Goal: Task Accomplishment & Management: Complete application form

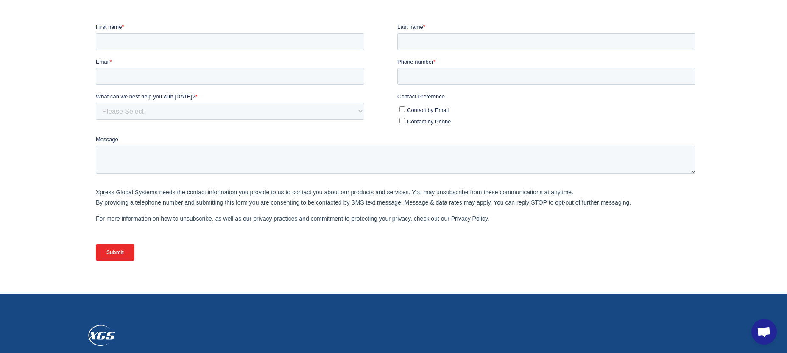
scroll to position [381, 0]
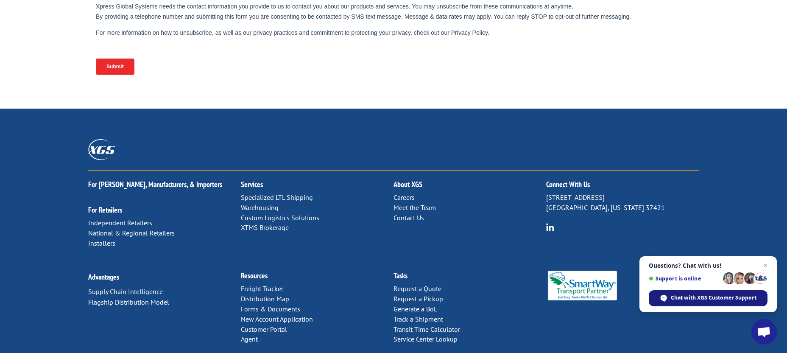
click at [692, 299] on span "Chat with XGS Customer Support" at bounding box center [714, 298] width 86 height 8
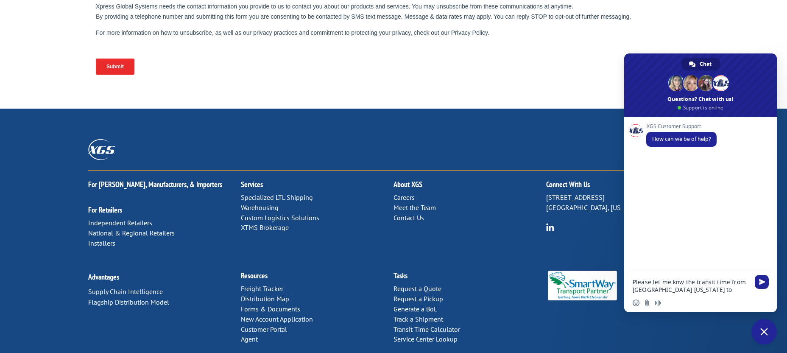
type textarea "Please let me knw the transit time from [GEOGRAPHIC_DATA] [US_STATE] to [GEOGRA…"
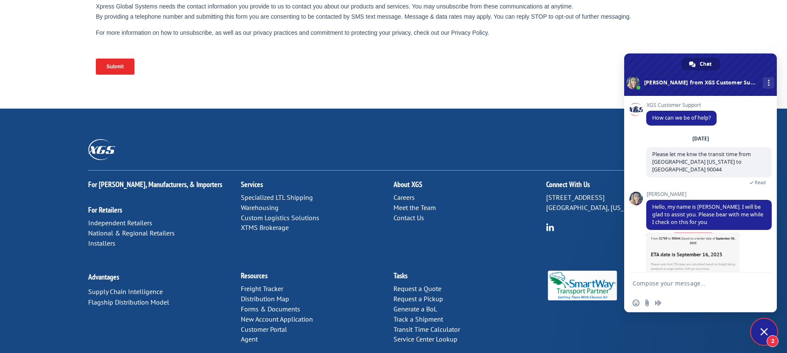
scroll to position [48, 0]
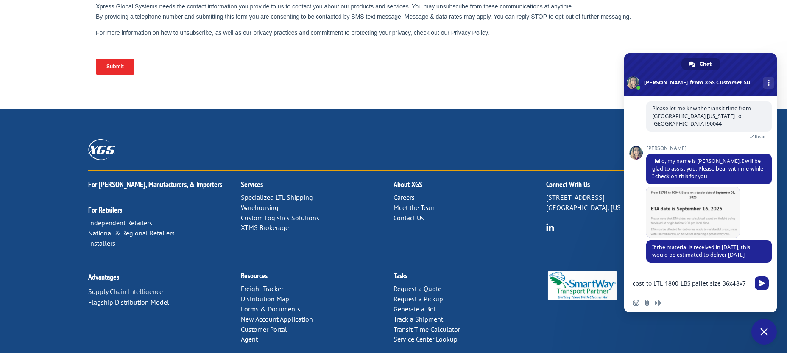
type textarea "cost to LTL 1800 LBS pallet size 36x48x72"
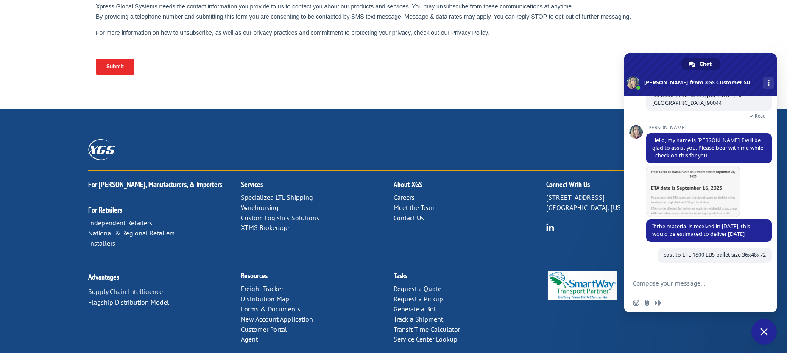
scroll to position [69, 0]
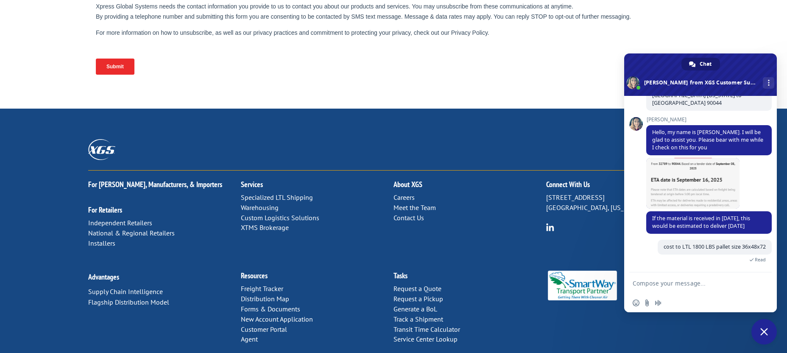
paste textarea "PICK UP LOCATION: FOUR SEASONS GLOBAL TRADING [STREET_ADDRESS][PERSON_NAME][US_…"
type textarea "PICK UP LOCATION: FOUR SEASONS GLOBAL TRADING [STREET_ADDRESS][PERSON_NAME][US_…"
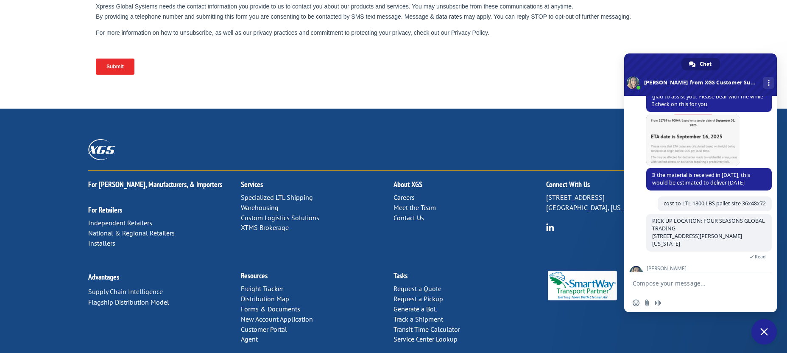
scroll to position [163, 0]
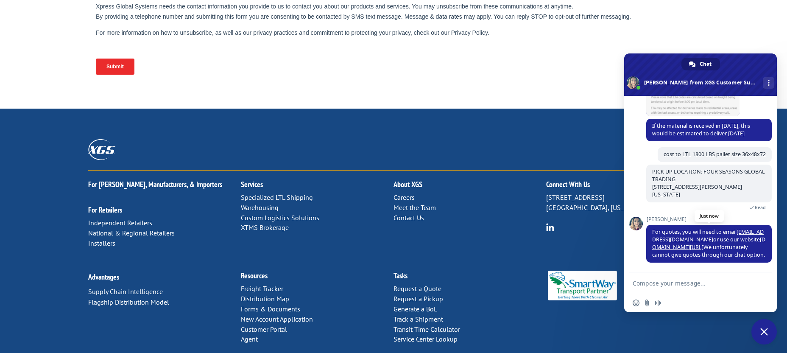
click at [746, 238] on link "[DOMAIN_NAME][URL]" at bounding box center [709, 243] width 113 height 15
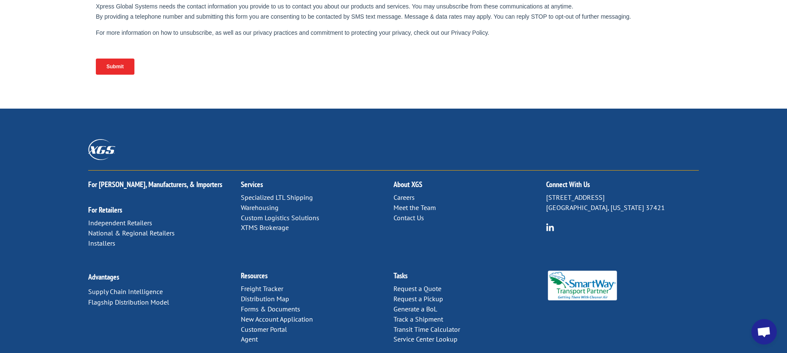
scroll to position [0, 0]
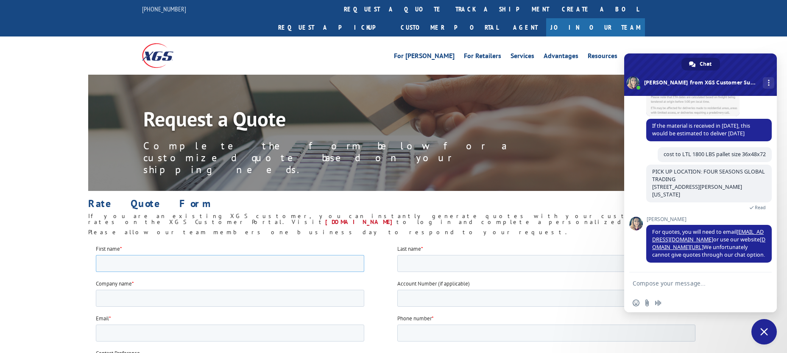
click at [190, 266] on input "First name *" at bounding box center [230, 263] width 269 height 17
type input "RAY"
type input "SINGH"
type input "RACING LLC"
type input "racingllc4u@gmail.com"
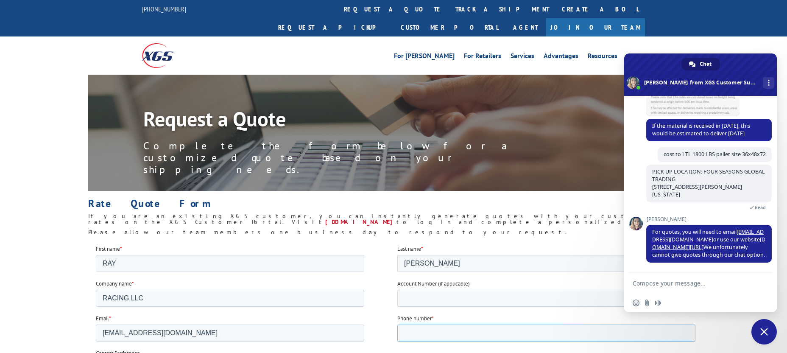
type input "3109976606"
type input "90044"
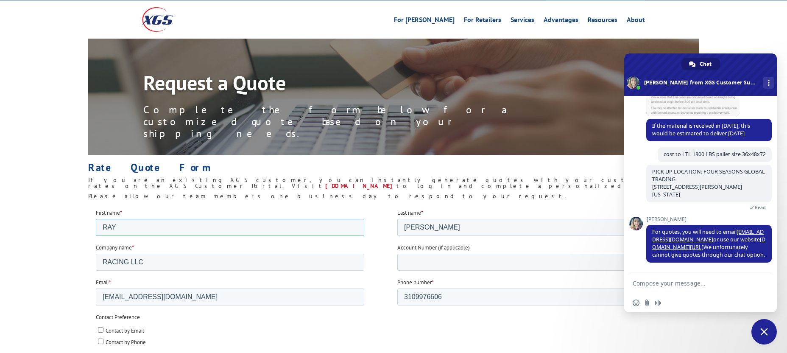
scroll to position [67, 0]
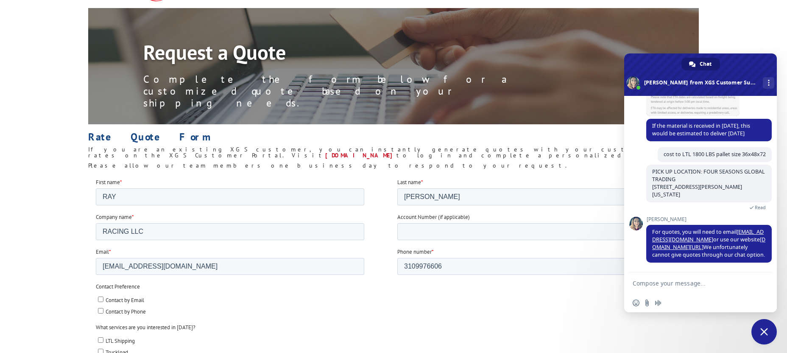
click at [100, 301] on input "Contact by Email" at bounding box center [101, 299] width 6 height 6
checkbox input "true"
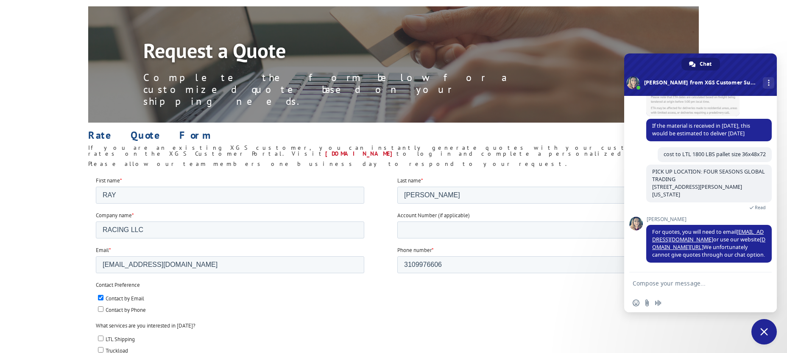
scroll to position [70, 0]
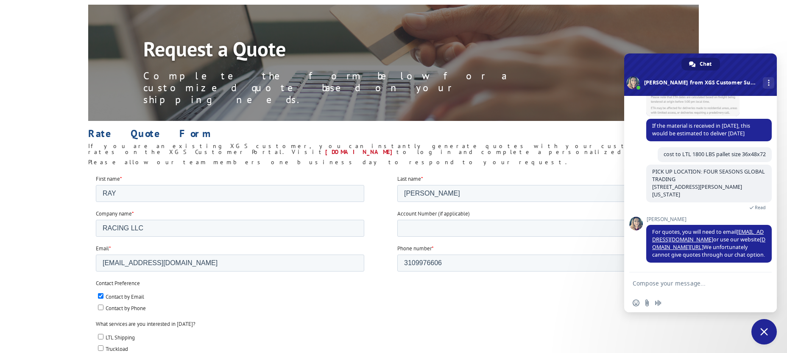
click at [100, 336] on input "LTL Shipping" at bounding box center [101, 336] width 6 height 6
checkbox input "true"
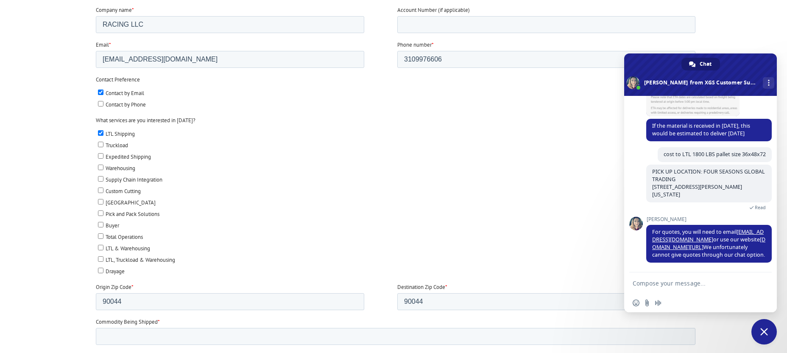
scroll to position [301, 0]
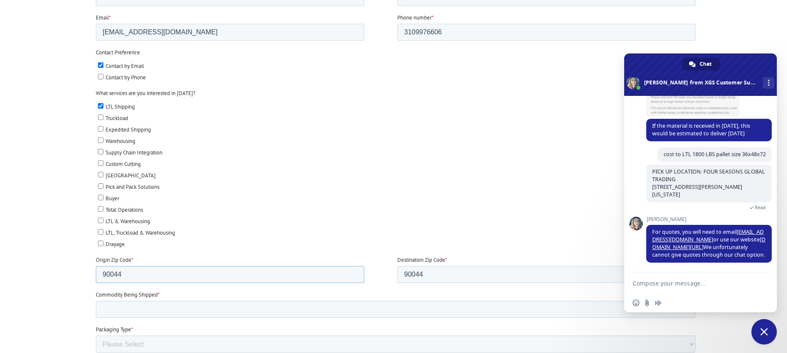
drag, startPoint x: 125, startPoint y: 270, endPoint x: 0, endPoint y: 238, distance: 128.6
click at [96, 238] on html "First name * RAY Last name * SINGH Company name * RACING LLC Account Number (if…" at bounding box center [397, 258] width 603 height 628
type input "32110"
click at [135, 305] on input "Commodity Being Shipped *" at bounding box center [396, 309] width 600 height 17
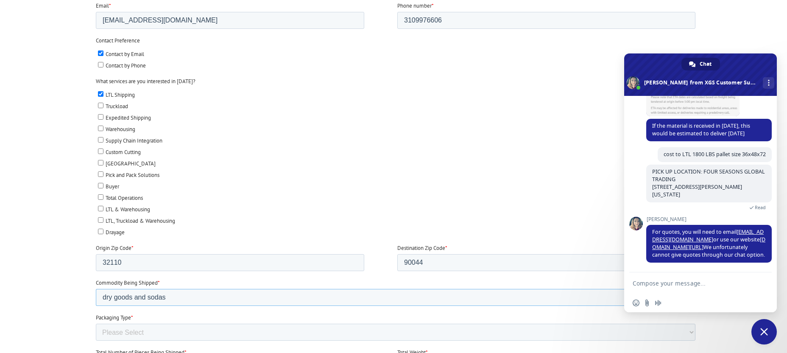
scroll to position [313, 0]
type input "dry goods and sodas"
click at [143, 329] on select "Please Select Rolled Goods Palletized" at bounding box center [396, 331] width 600 height 17
select select "Pallets (40"x48")"
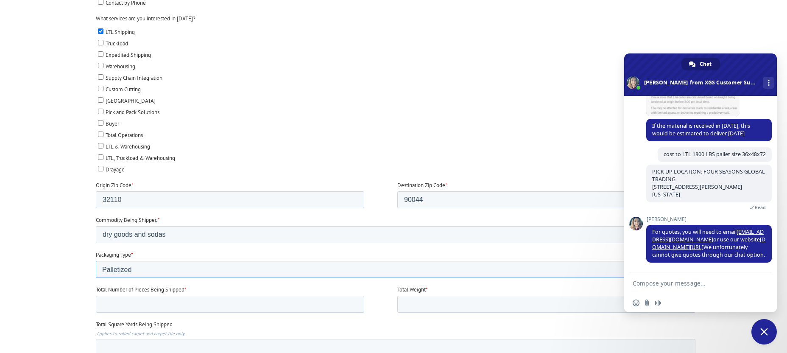
scroll to position [407, 0]
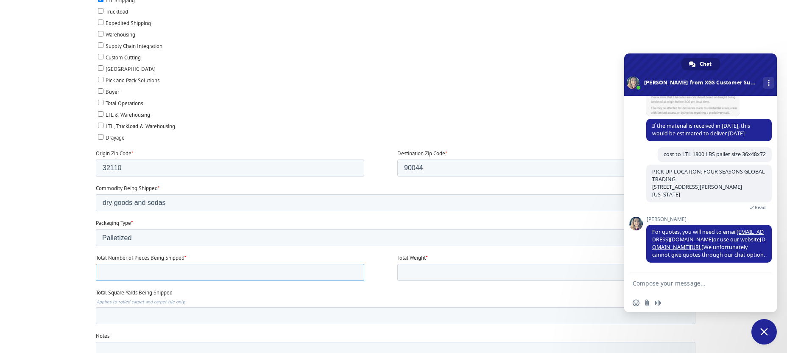
click at [244, 269] on input "Total Number of Pieces Being Shipped *" at bounding box center [230, 272] width 269 height 17
type input "1"
click at [355, 268] on input "1" at bounding box center [230, 272] width 269 height 17
click at [404, 270] on input "Total Weight *" at bounding box center [547, 272] width 298 height 17
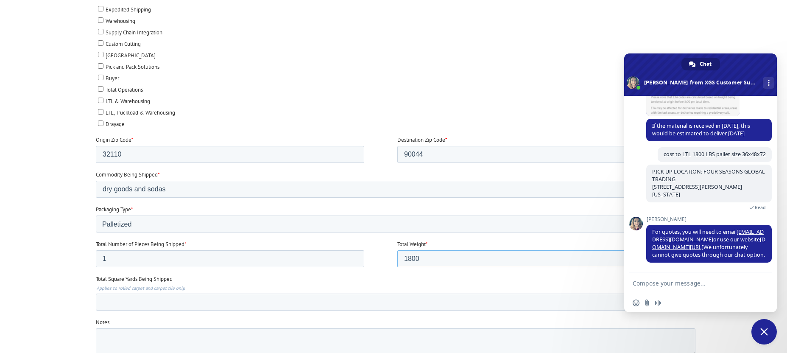
scroll to position [423, 0]
type input "1800"
click at [357, 276] on label "Total Square Yards Being Shipped" at bounding box center [397, 277] width 603 height 8
click at [357, 292] on input "Total Square Yards Being Shipped" at bounding box center [396, 300] width 600 height 17
click at [764, 334] on span "Close chat" at bounding box center [765, 332] width 8 height 8
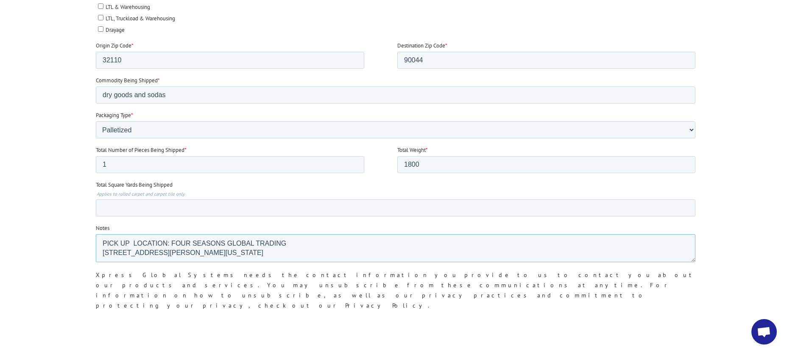
scroll to position [590, 0]
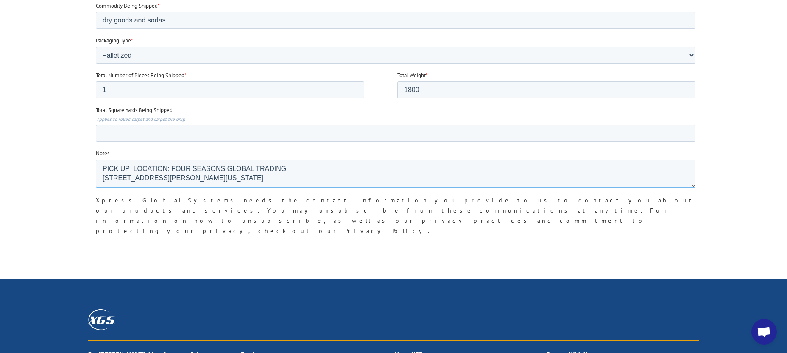
type textarea "PICK UP LOCATION: FOUR SEASONS GLOBAL TRADING 400 NINTH STREET BUNNELL FLORIDA …"
click at [113, 252] on input "Submit" at bounding box center [114, 260] width 36 height 16
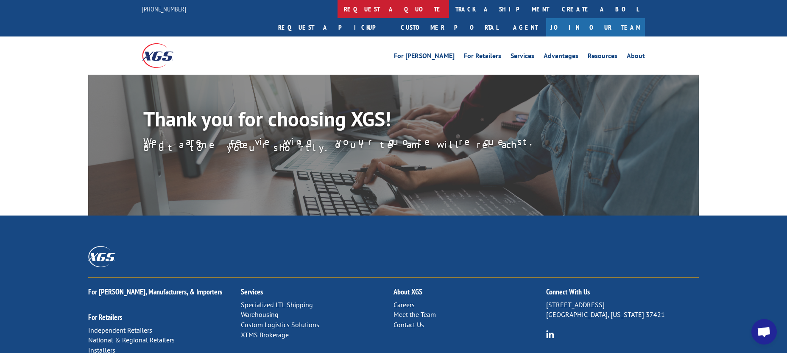
click at [338, 10] on link "request a quote" at bounding box center [394, 9] width 112 height 18
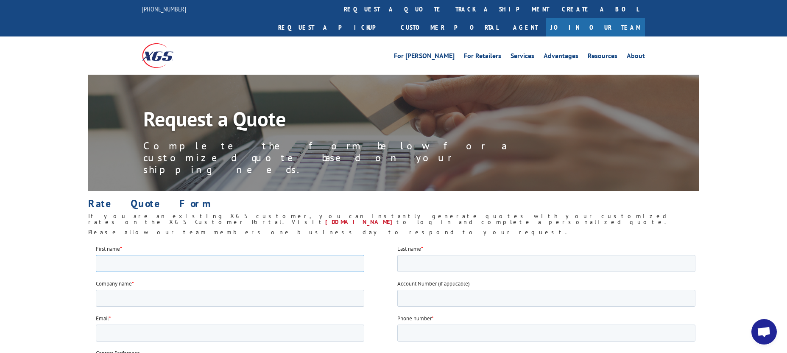
click at [180, 266] on input "First name *" at bounding box center [230, 263] width 269 height 17
type input "RAY"
type input "[PERSON_NAME]"
type input "RACING LLC"
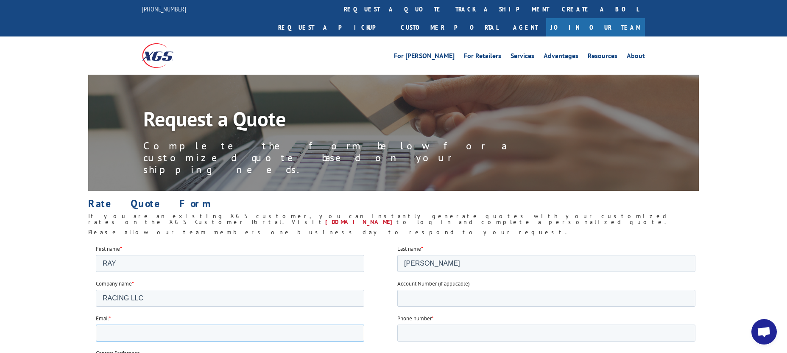
type input "racingllc4u@gmail.com"
type input "3109976606"
type input "90044"
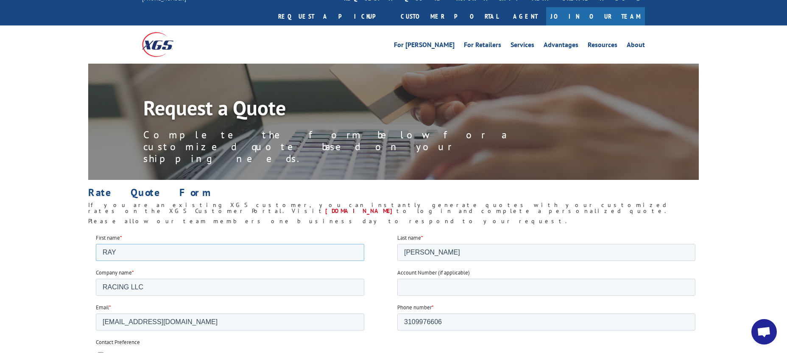
scroll to position [13, 0]
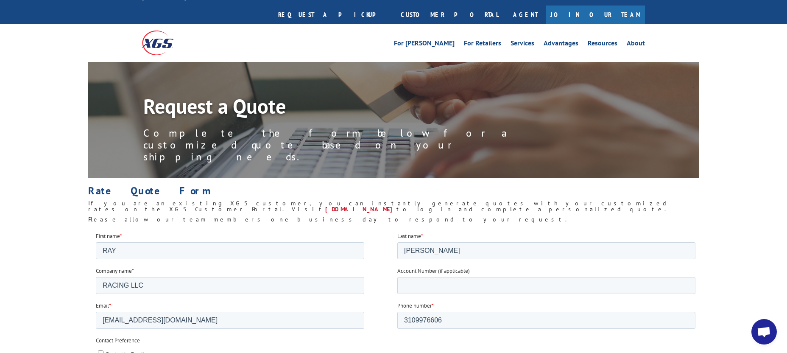
click at [99, 353] on input "Contact by Email" at bounding box center [101, 353] width 6 height 6
checkbox input "true"
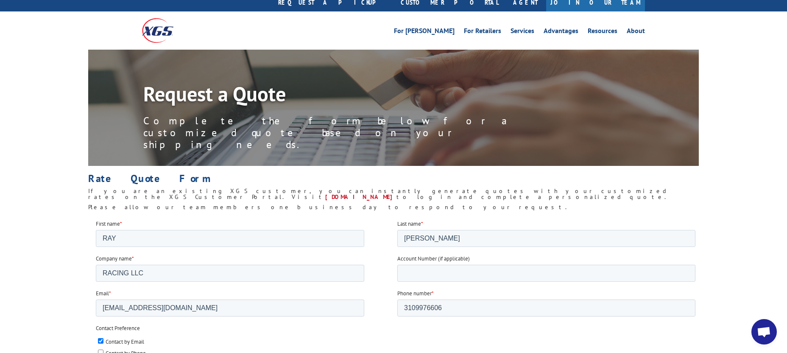
scroll to position [28, 0]
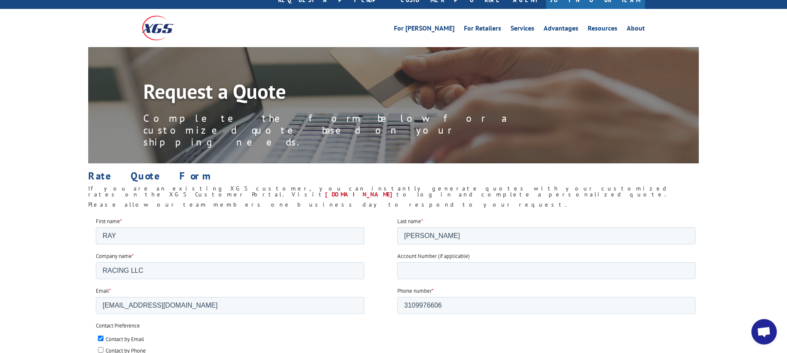
checkbox input "true"
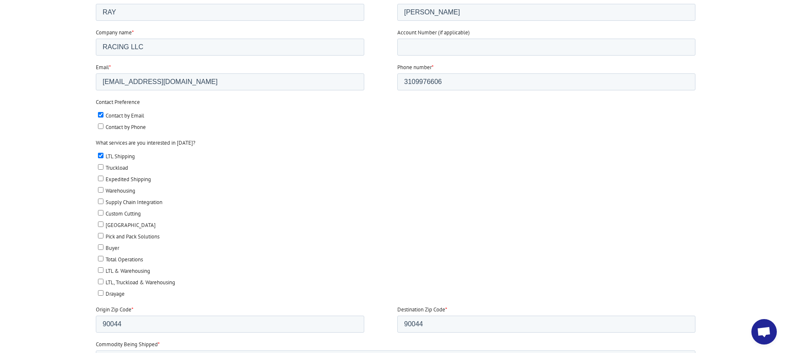
scroll to position [332, 0]
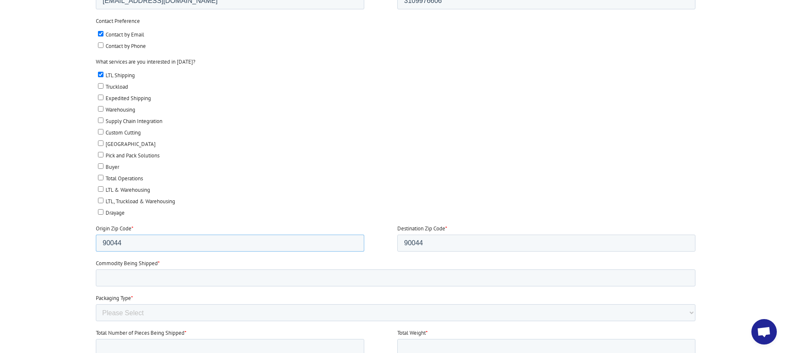
drag, startPoint x: 131, startPoint y: 242, endPoint x: 20, endPoint y: 212, distance: 115.6
click at [96, 212] on html "First name * RAY Last name * SINGH Company name * RACING LLC Account Number (if…" at bounding box center [397, 227] width 603 height 628
type input "33054"
click at [144, 277] on input "Commodity Being Shipped *" at bounding box center [396, 277] width 600 height 17
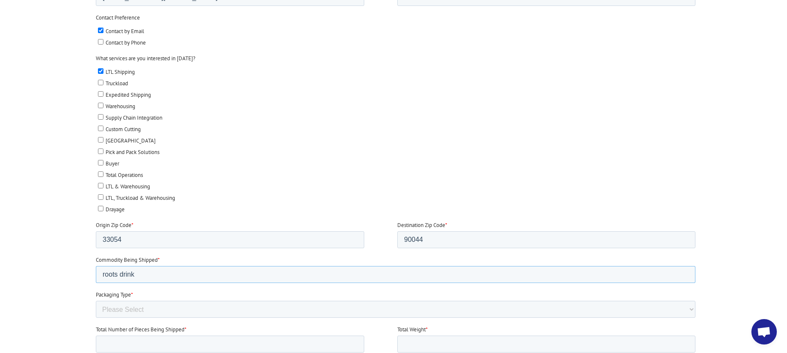
type input "roots drink"
click at [158, 308] on select "Please Select Rolled Goods Palletized" at bounding box center [396, 309] width 600 height 17
select select "Pallets (40"x48")"
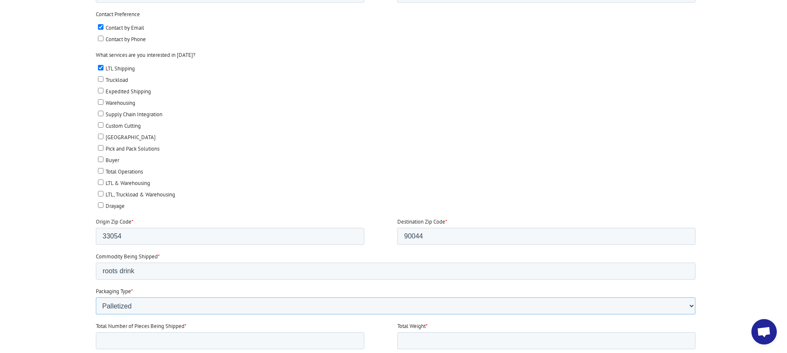
scroll to position [347, 0]
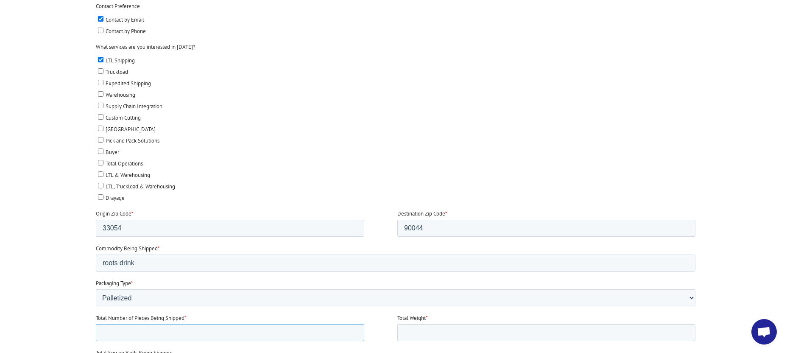
click at [154, 324] on input "Total Number of Pieces Being Shipped *" at bounding box center [230, 332] width 269 height 17
type input "1"
click at [433, 328] on input "Total Weight *" at bounding box center [547, 332] width 298 height 17
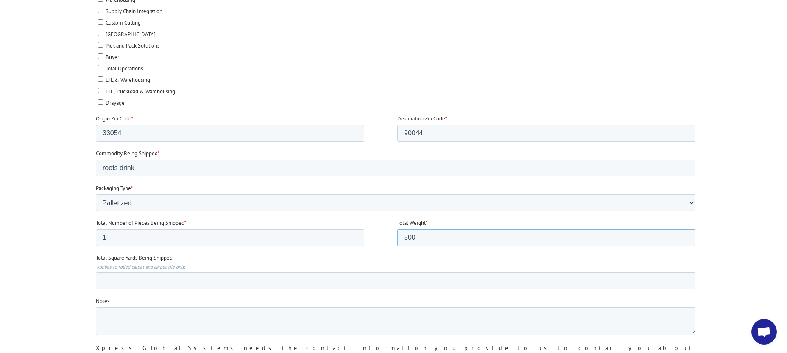
scroll to position [450, 0]
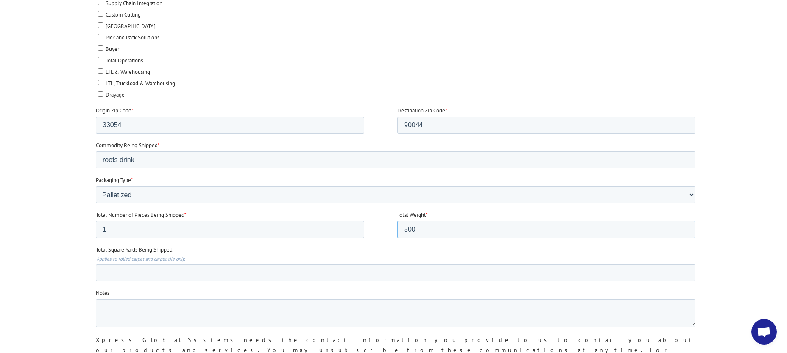
type input "500"
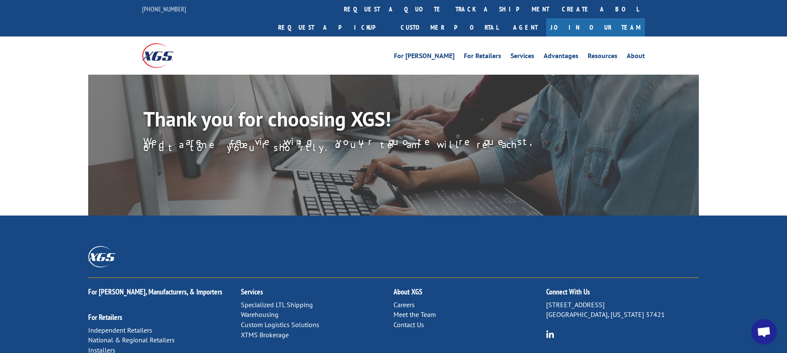
scroll to position [163, 0]
